Goal: Task Accomplishment & Management: Manage account settings

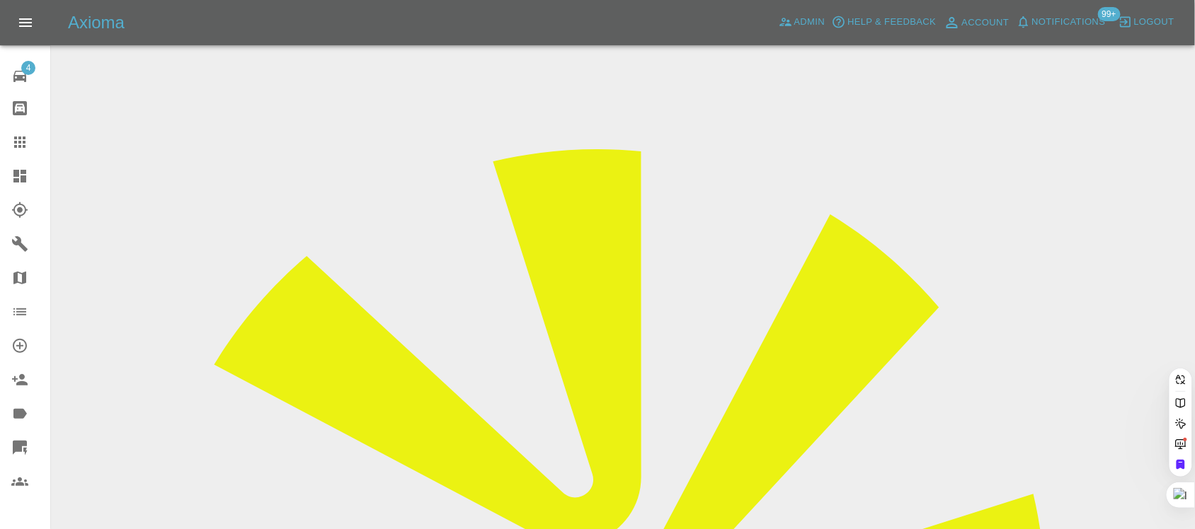
type input "[EMAIL_ADDRESS][DOMAIN_NAME]"
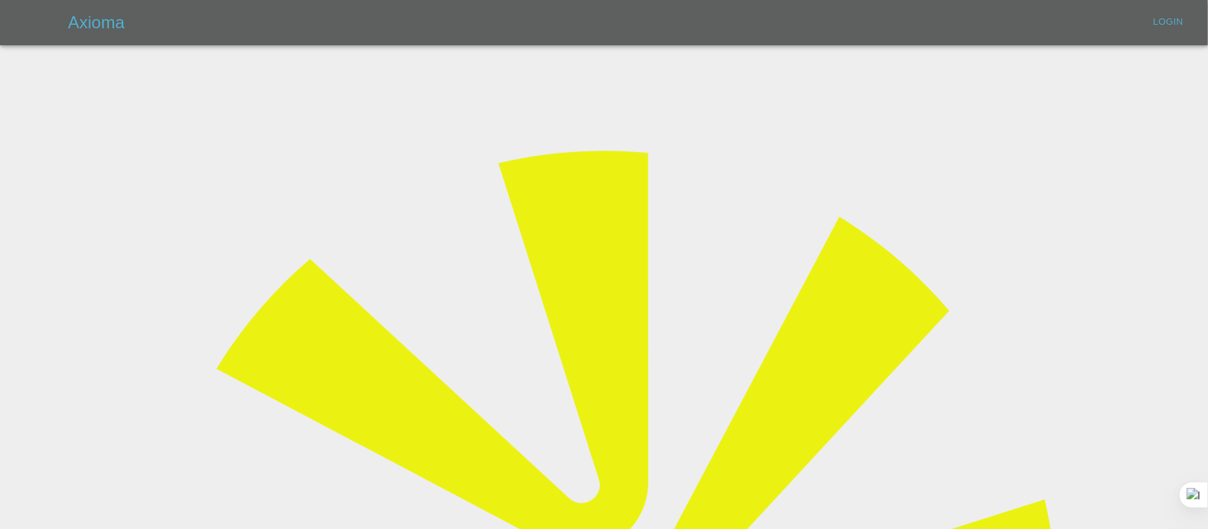
type input "[EMAIL_ADDRESS][DOMAIN_NAME]"
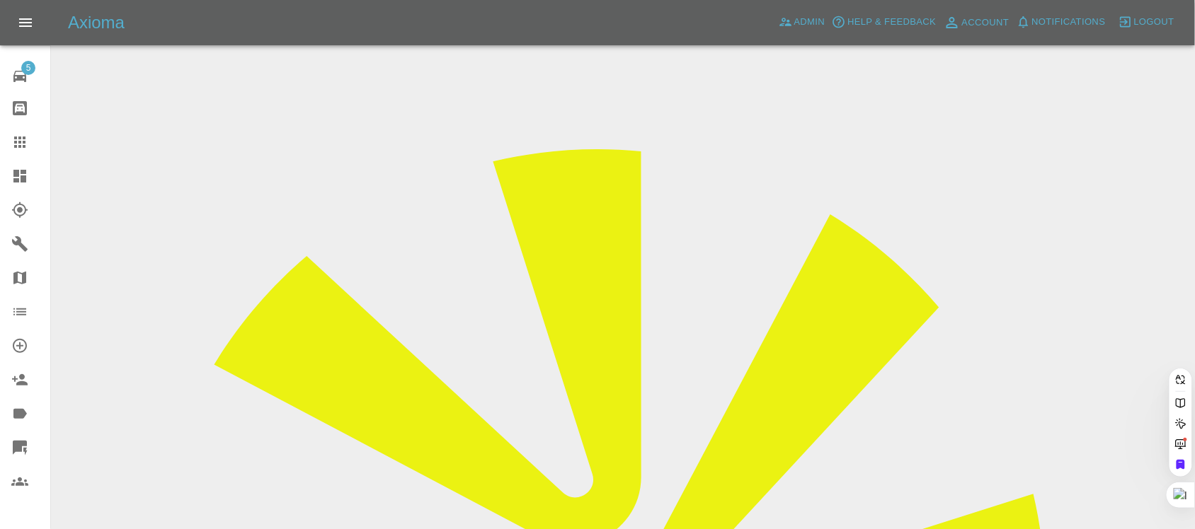
paste input "[EMAIL_ADDRESS][DOMAIN_NAME]"
type input "[EMAIL_ADDRESS][DOMAIN_NAME]"
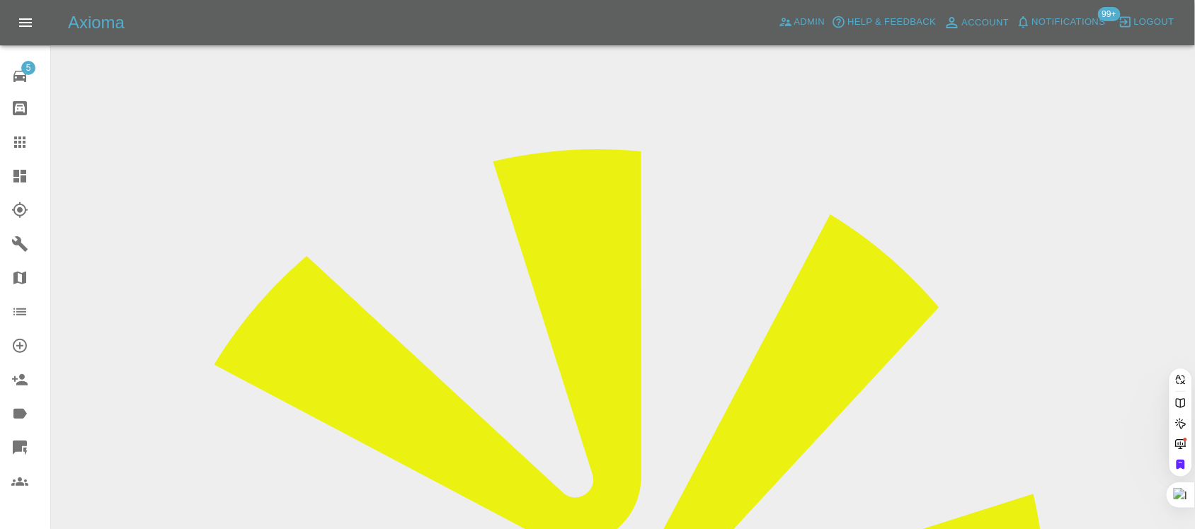
paste input "[EMAIL_ADDRESS][DOMAIN_NAME]"
type input "[EMAIL_ADDRESS][DOMAIN_NAME]"
paste input "[EMAIL_ADDRESS][DOMAIN_NAME]"
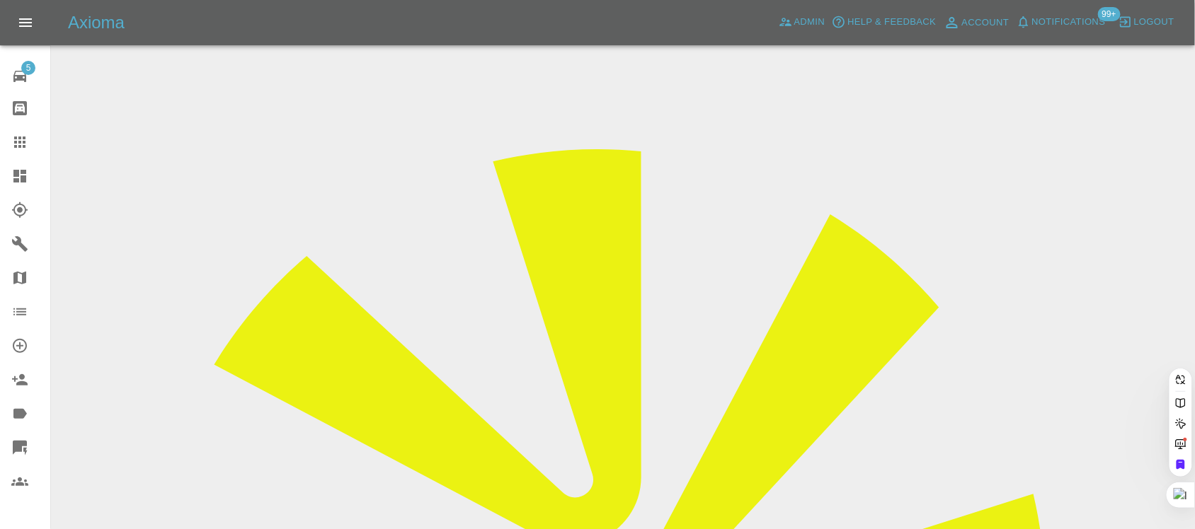
scroll to position [0, 18]
type input "[EMAIL_ADDRESS][DOMAIN_NAME]"
paste input "[EMAIL_ADDRESS][DOMAIN_NAME]"
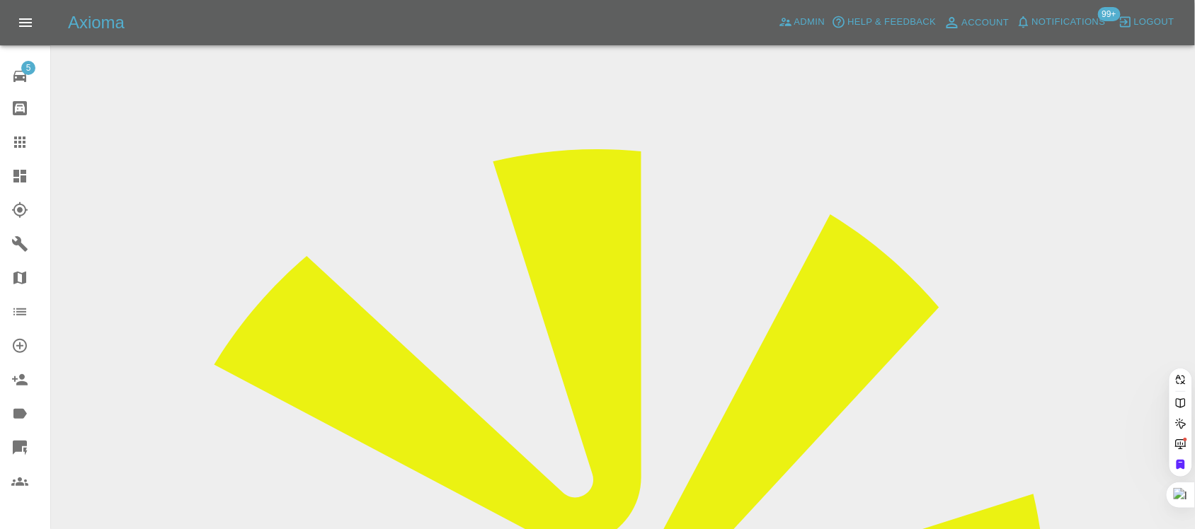
type input "[EMAIL_ADDRESS][DOMAIN_NAME]"
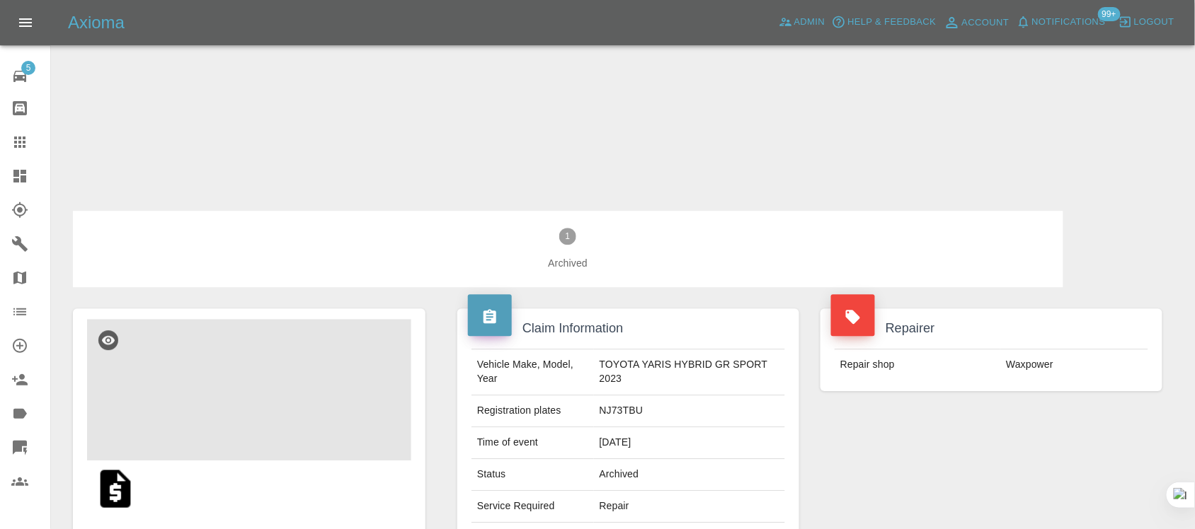
scroll to position [1129, 0]
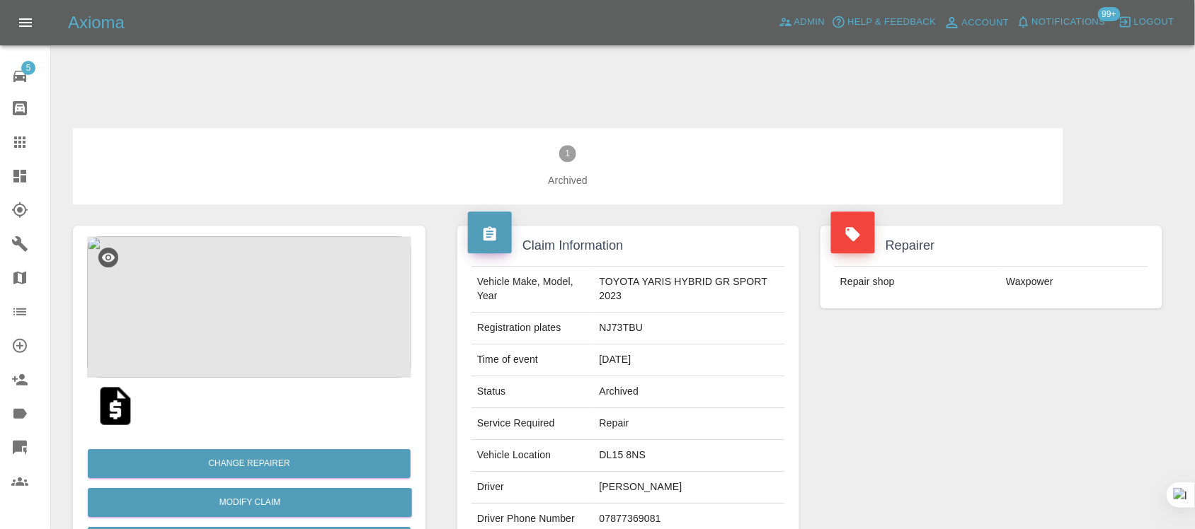
drag, startPoint x: 669, startPoint y: 149, endPoint x: 787, endPoint y: 143, distance: 117.6
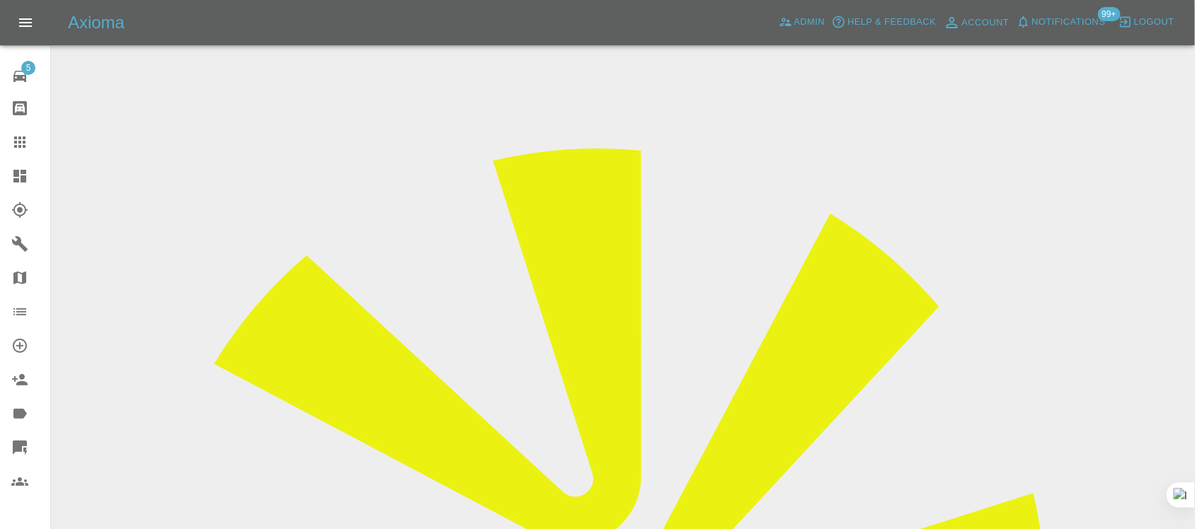
scroll to position [0, 0]
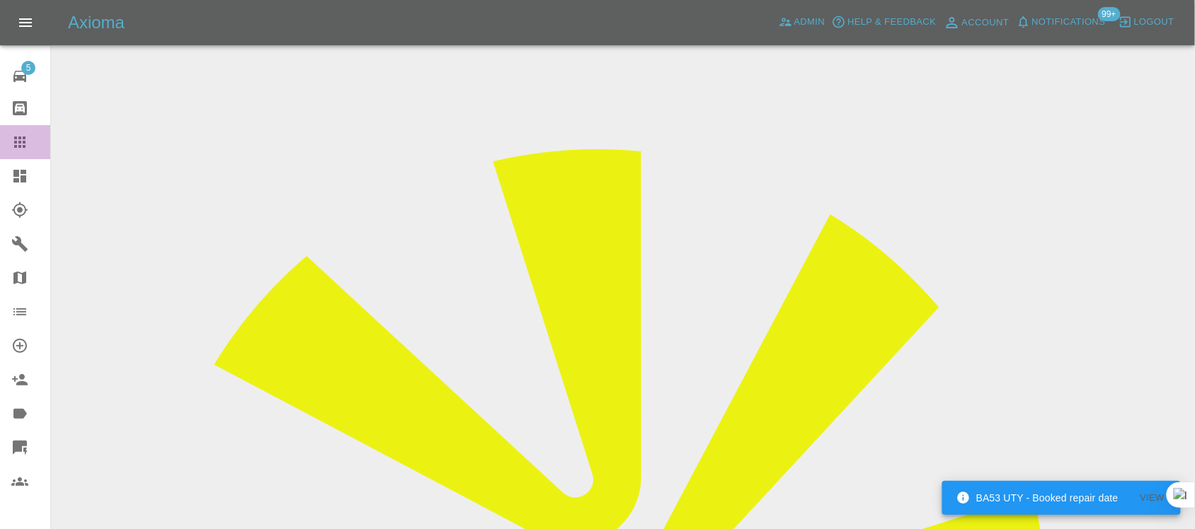
click at [19, 139] on icon at bounding box center [19, 142] width 11 height 11
paste input "[PERSON_NAME][EMAIL_ADDRESS][PERSON_NAME][DOMAIN_NAME]"
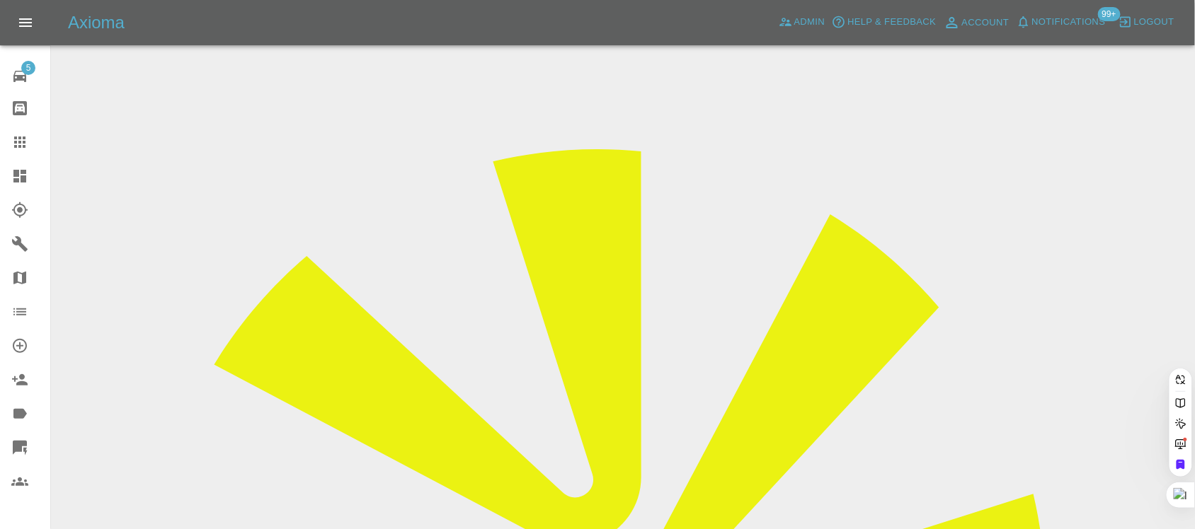
type input "[PERSON_NAME][EMAIL_ADDRESS][PERSON_NAME][DOMAIN_NAME]"
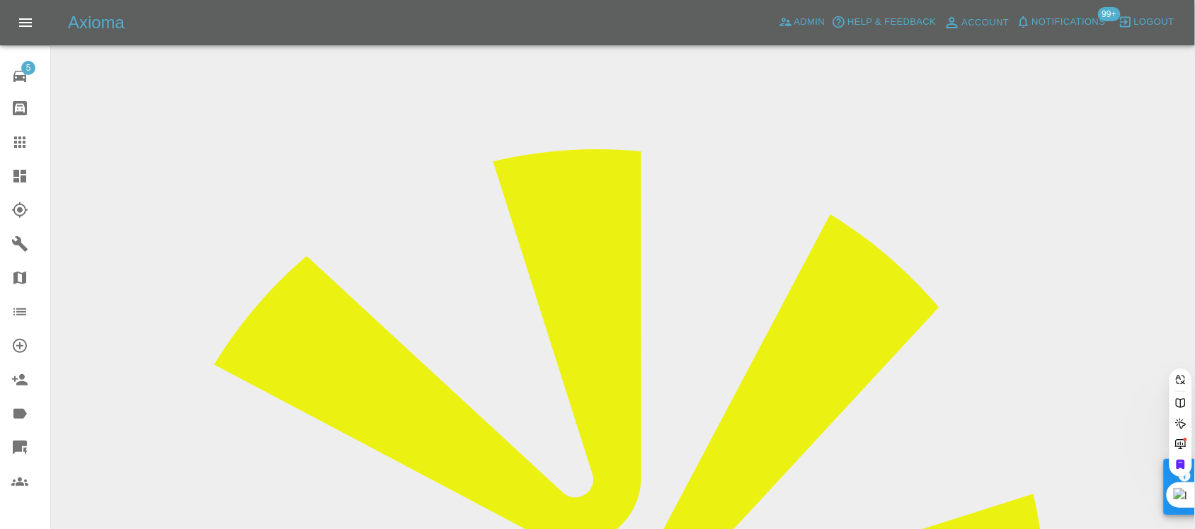
paste input "[PERSON_NAME][EMAIL_ADDRESS][PERSON_NAME][DOMAIN_NAME]"
type input "[PERSON_NAME][EMAIL_ADDRESS][PERSON_NAME][DOMAIN_NAME]"
click at [28, 142] on div at bounding box center [31, 142] width 40 height 17
paste input "[PERSON_NAME][EMAIL_ADDRESS][PERSON_NAME][DOMAIN_NAME]"
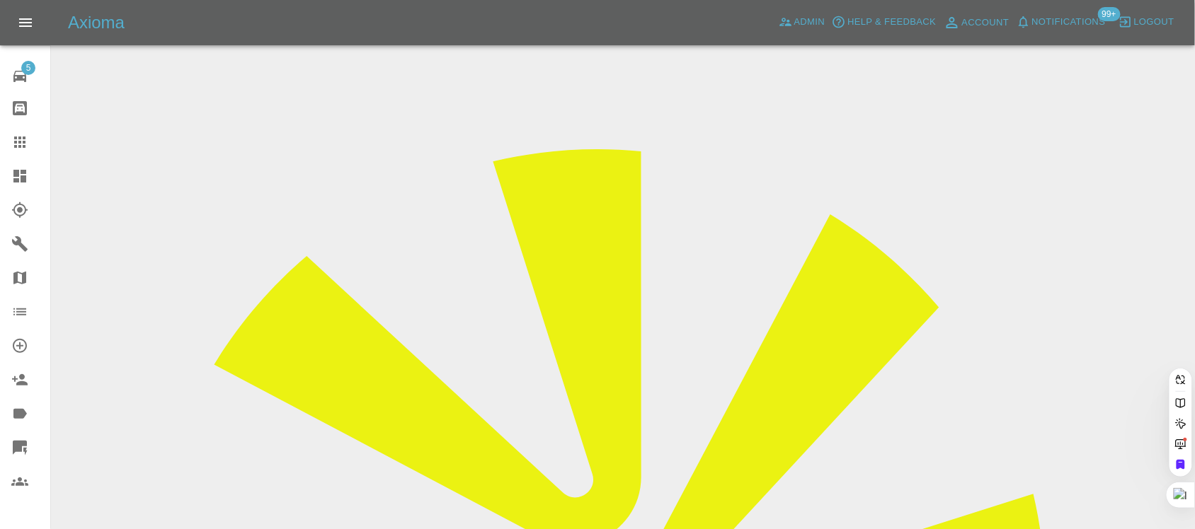
type input "[PERSON_NAME][EMAIL_ADDRESS][PERSON_NAME][DOMAIN_NAME]"
paste input ": BL11BNZ"
type input "BL11BN"
